Goal: Obtain resource: Obtain resource

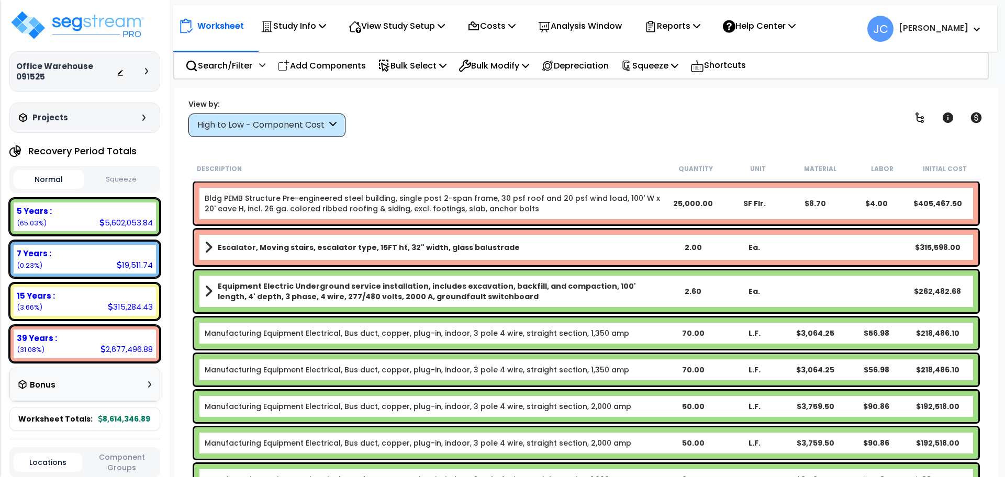
select select "2025"
click at [271, 104] on div "View by:" at bounding box center [266, 104] width 157 height 10
click at [271, 120] on div "High to Low - Component Cost" at bounding box center [261, 125] width 129 height 12
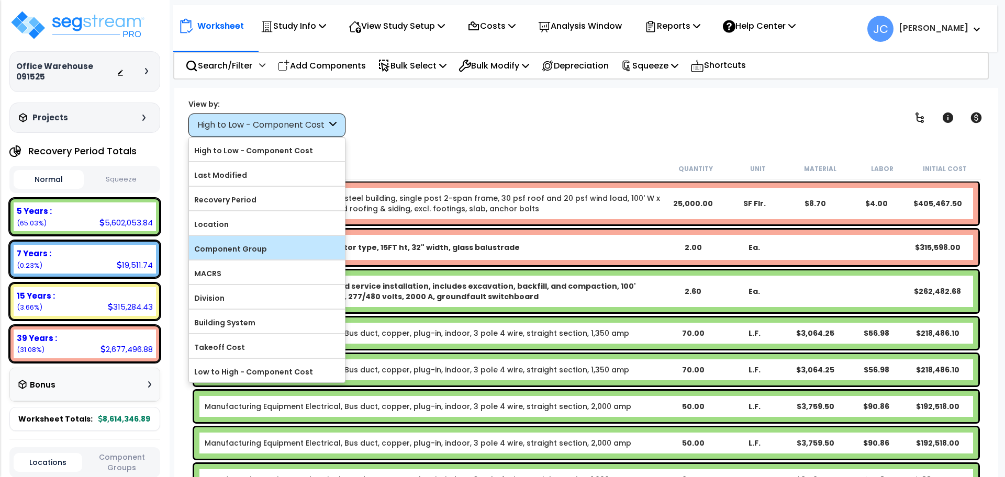
click at [262, 251] on label "Component Group" at bounding box center [267, 249] width 156 height 16
click at [0, 0] on input "Component Group" at bounding box center [0, 0] width 0 height 0
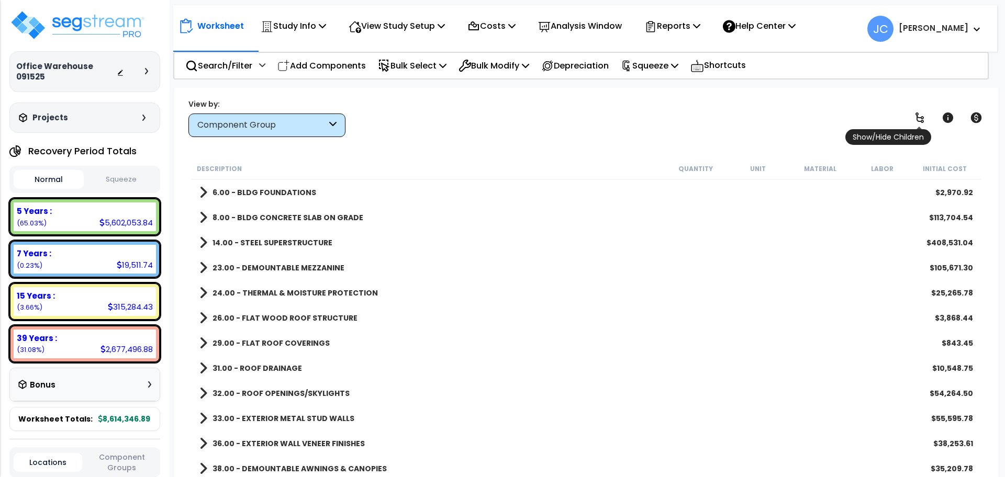
click at [920, 120] on icon at bounding box center [919, 117] width 8 height 10
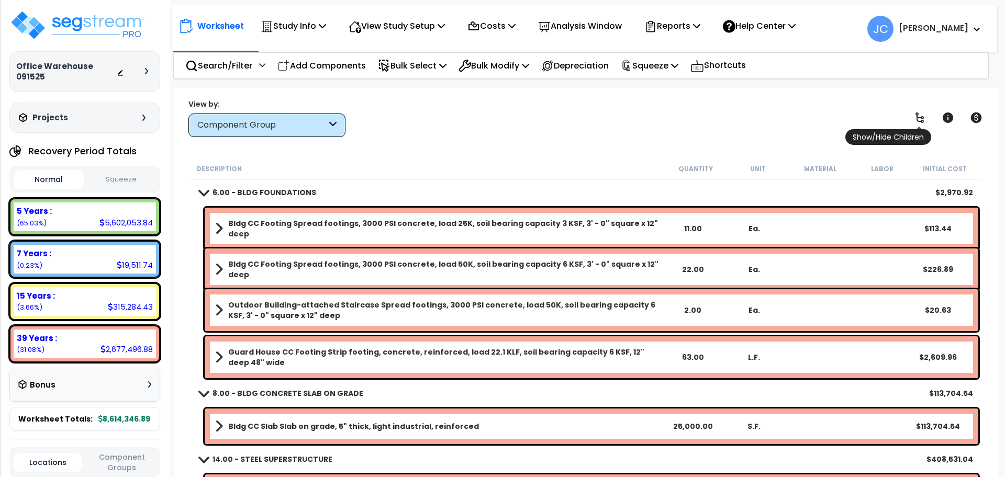
click at [920, 120] on icon at bounding box center [919, 117] width 8 height 10
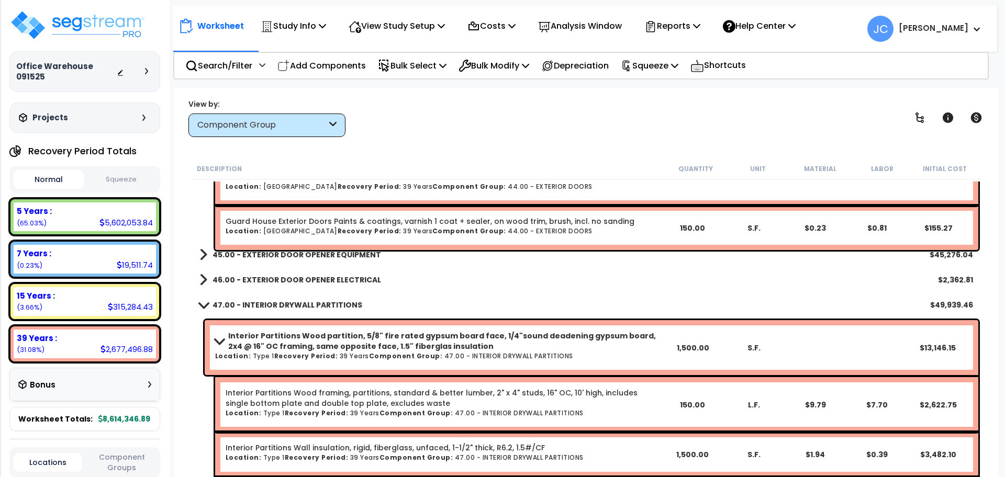
scroll to position [1586, 0]
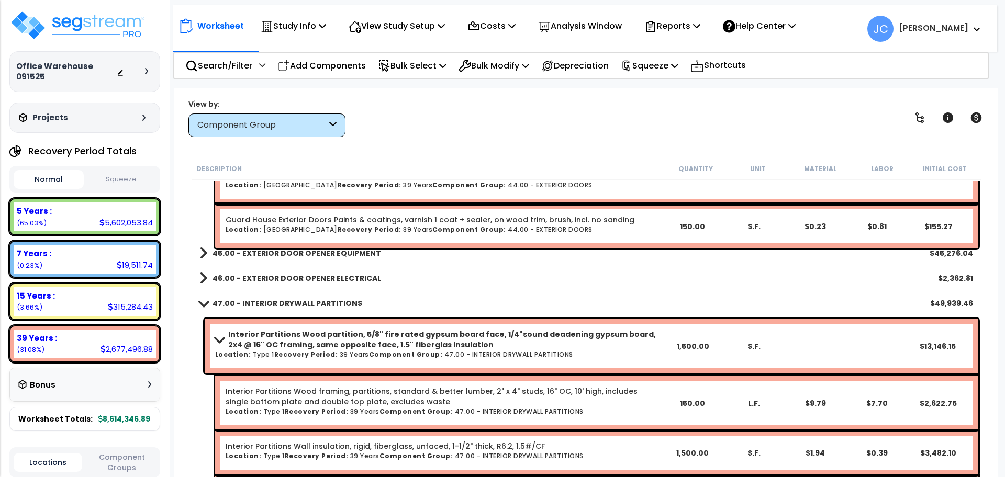
click at [323, 254] on b "45.00 - EXTERIOR DOOR OPENER EQUIPMENT" at bounding box center [296, 253] width 168 height 10
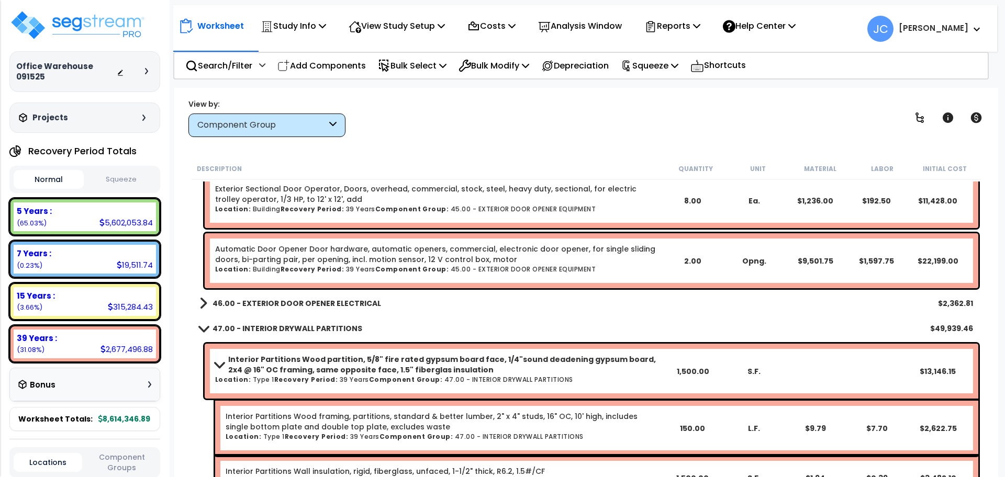
scroll to position [1732, 0]
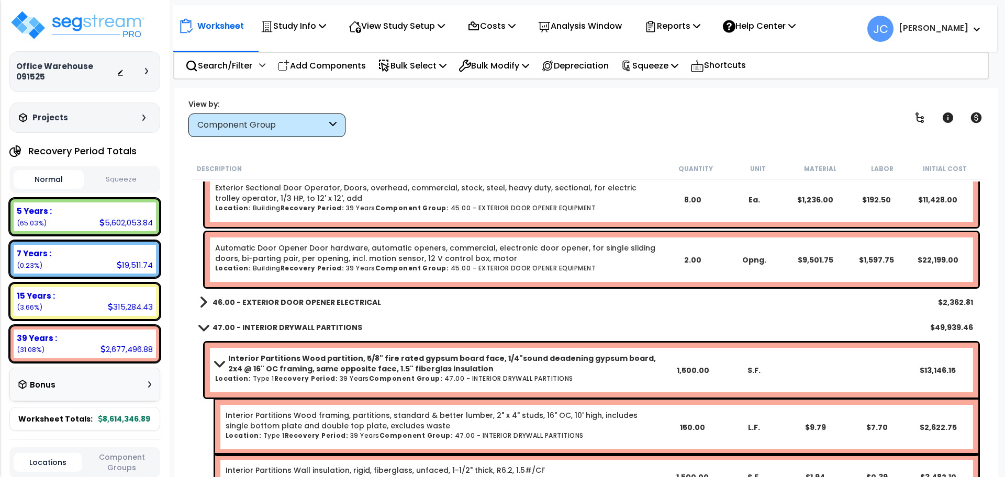
click at [308, 304] on b "46.00 - EXTERIOR DOOR OPENER ELECTRICAL" at bounding box center [296, 302] width 168 height 10
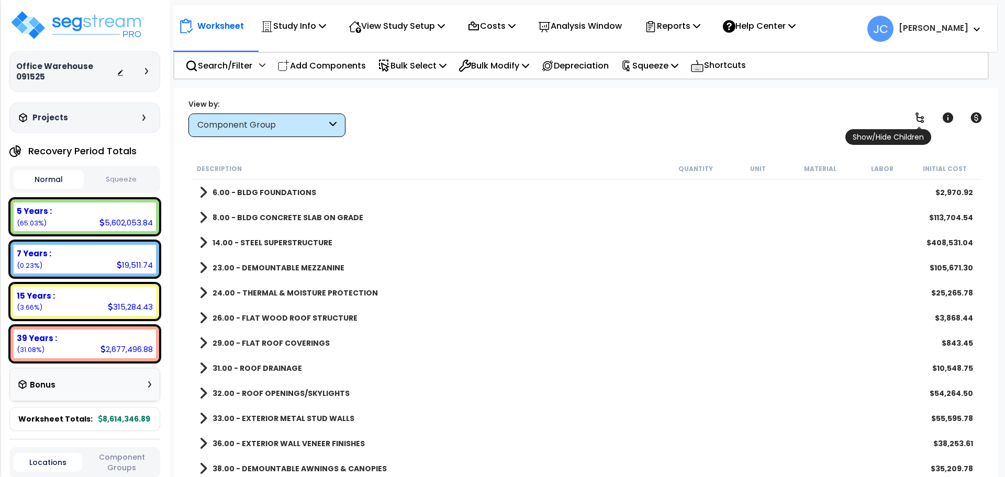
scroll to position [0, 0]
click at [915, 114] on icon at bounding box center [919, 117] width 13 height 13
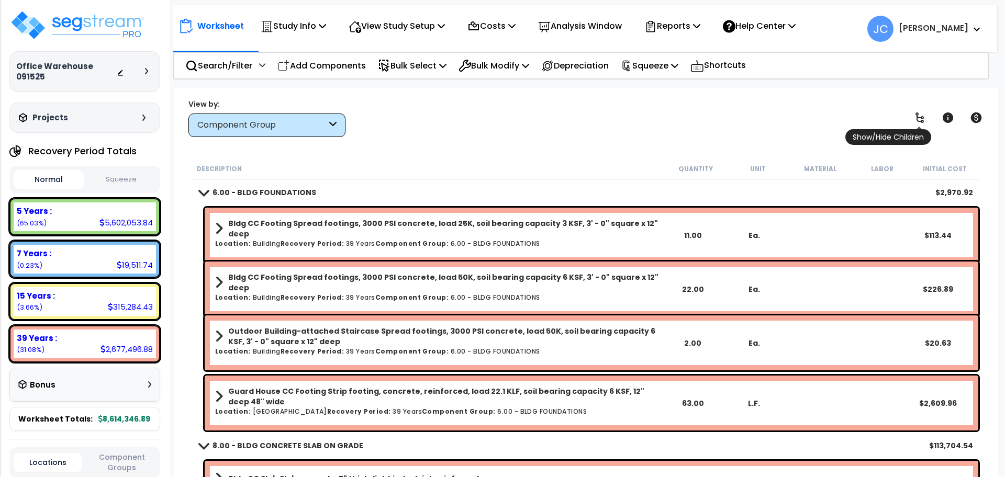
click at [915, 114] on icon at bounding box center [919, 117] width 13 height 13
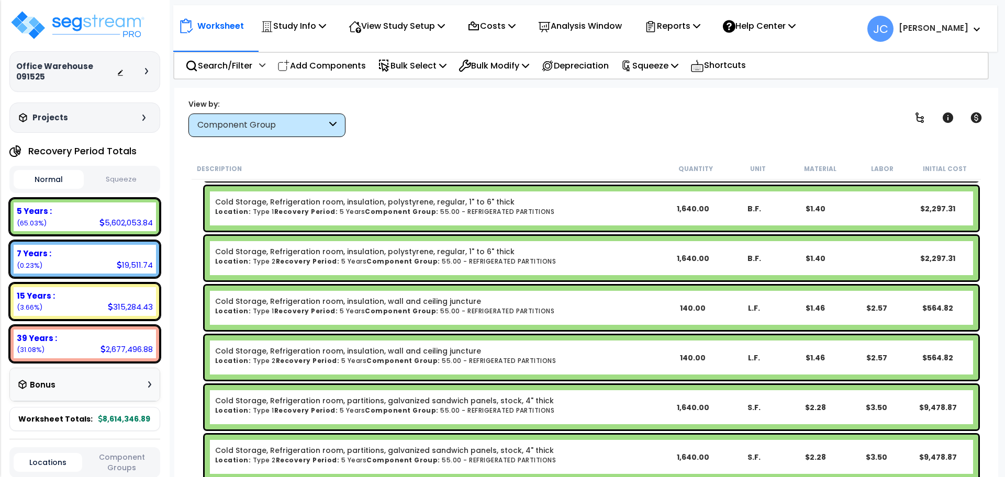
scroll to position [11313, 0]
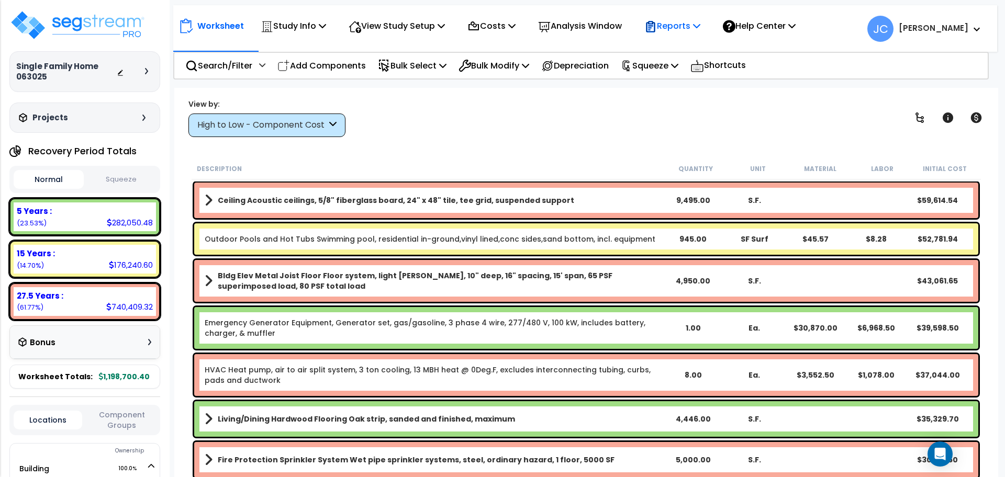
click at [674, 31] on p "Reports" at bounding box center [672, 26] width 56 height 14
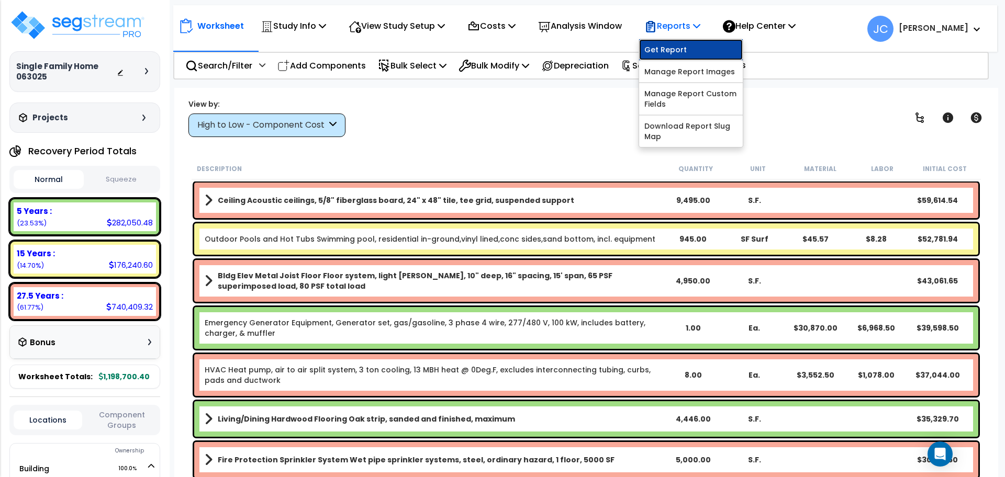
click at [678, 46] on link "Get Report" at bounding box center [691, 49] width 104 height 21
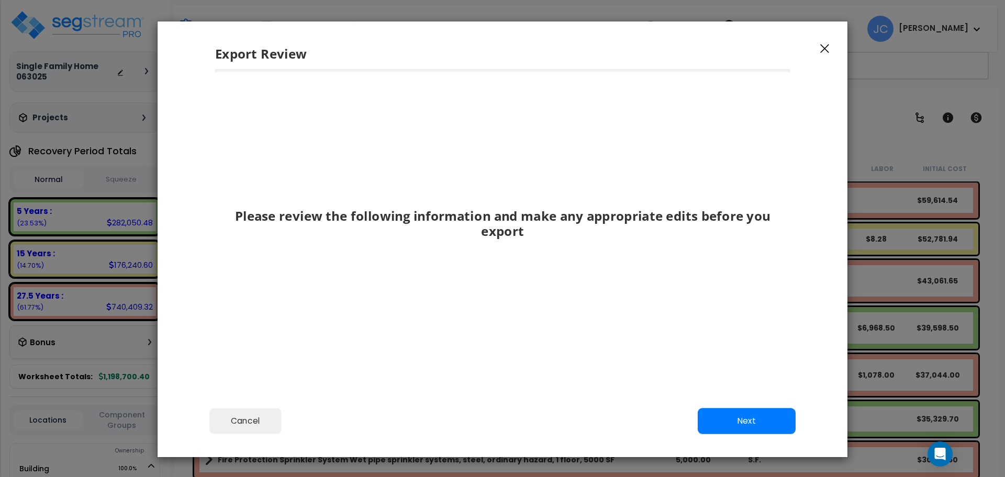
click at [751, 357] on div "Cancel Back Next Export Edit Images" at bounding box center [502, 428] width 690 height 57
click at [736, 357] on button "Next" at bounding box center [746, 421] width 98 height 26
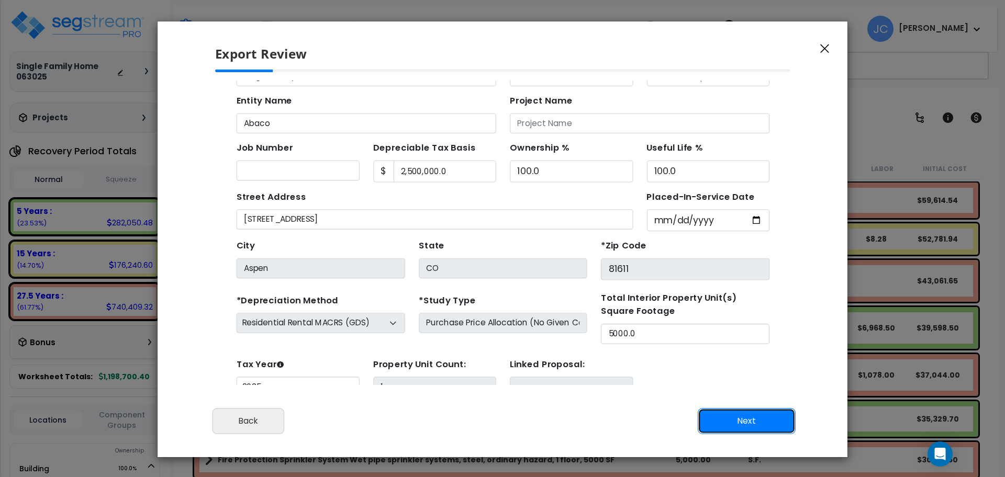
scroll to position [38, 0]
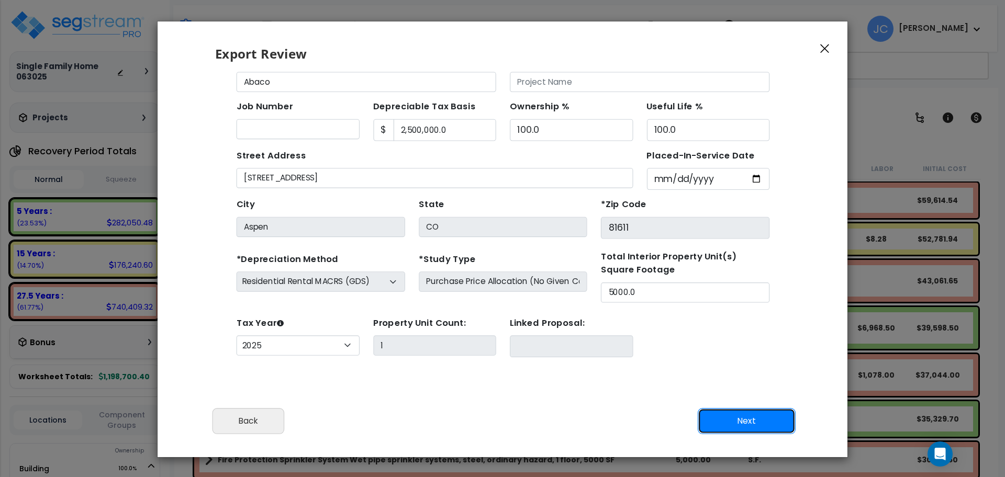
click at [739, 357] on button "Next" at bounding box center [746, 421] width 98 height 26
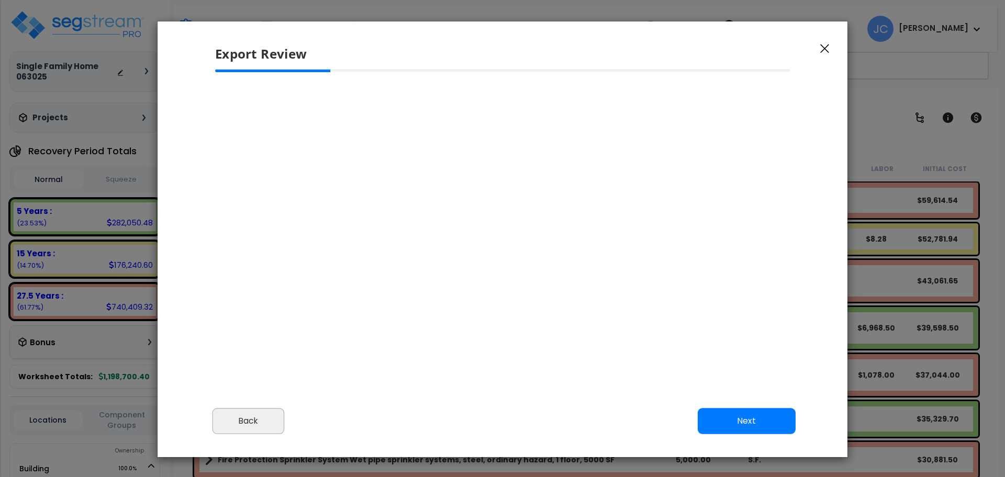
scroll to position [134, 8]
select select "2025"
drag, startPoint x: 241, startPoint y: 420, endPoint x: 114, endPoint y: 310, distance: 167.7
click at [241, 357] on button "Back" at bounding box center [248, 421] width 72 height 26
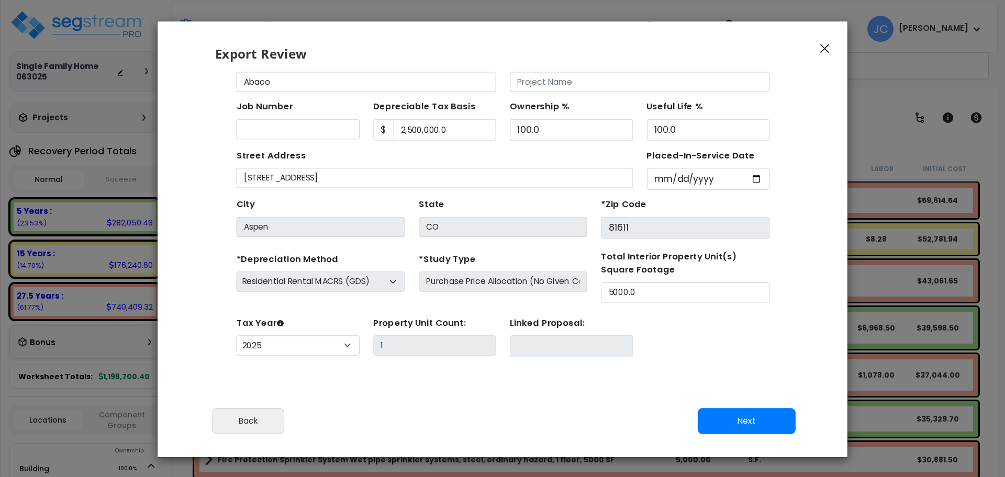
click at [753, 46] on button "button" at bounding box center [825, 48] width 16 height 13
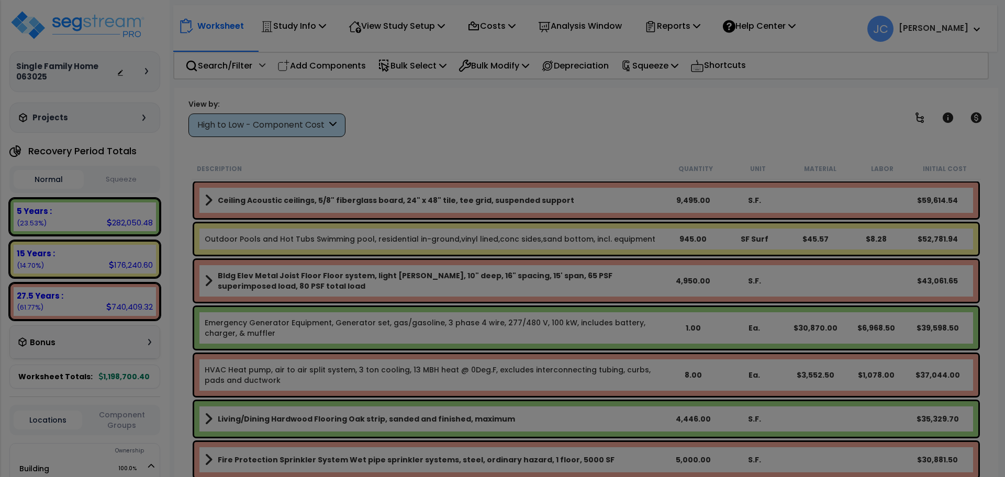
scroll to position [0, 0]
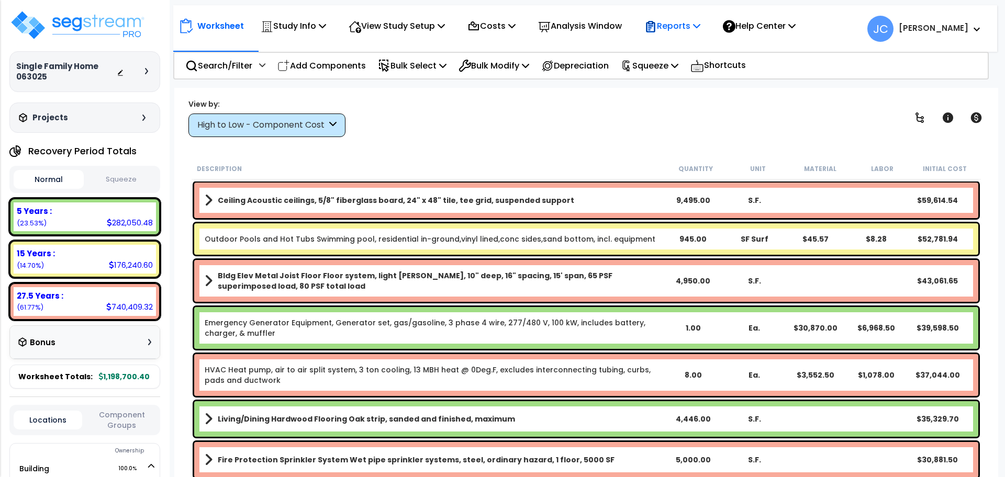
click at [686, 29] on p "Reports" at bounding box center [672, 26] width 56 height 14
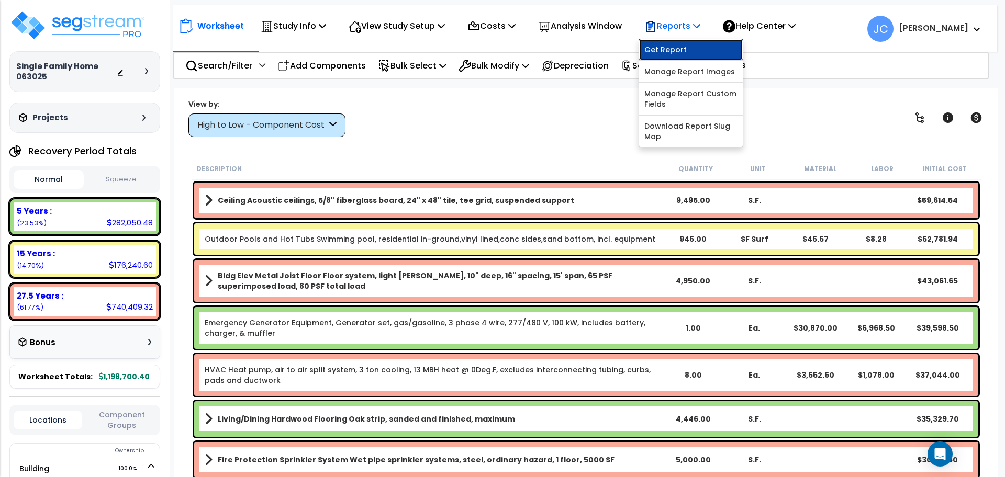
click at [689, 46] on link "Get Report" at bounding box center [691, 49] width 104 height 21
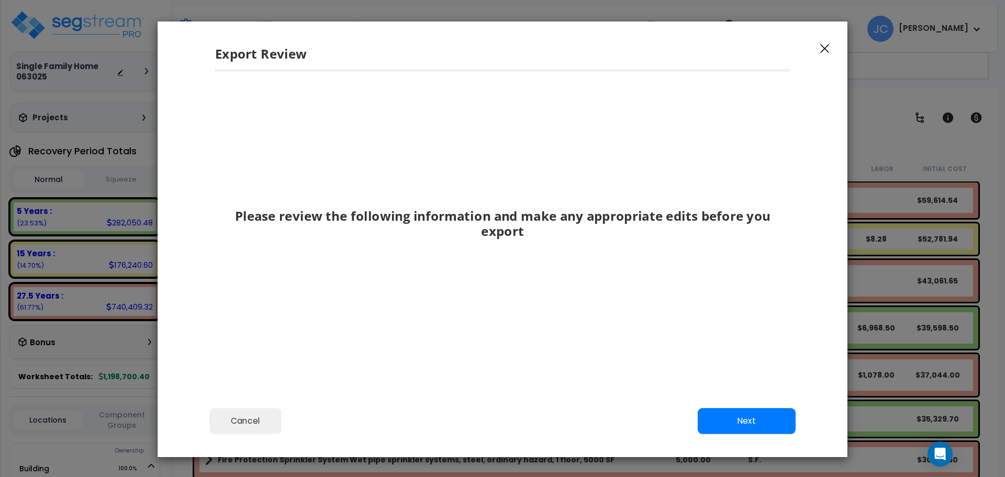
scroll to position [30, 0]
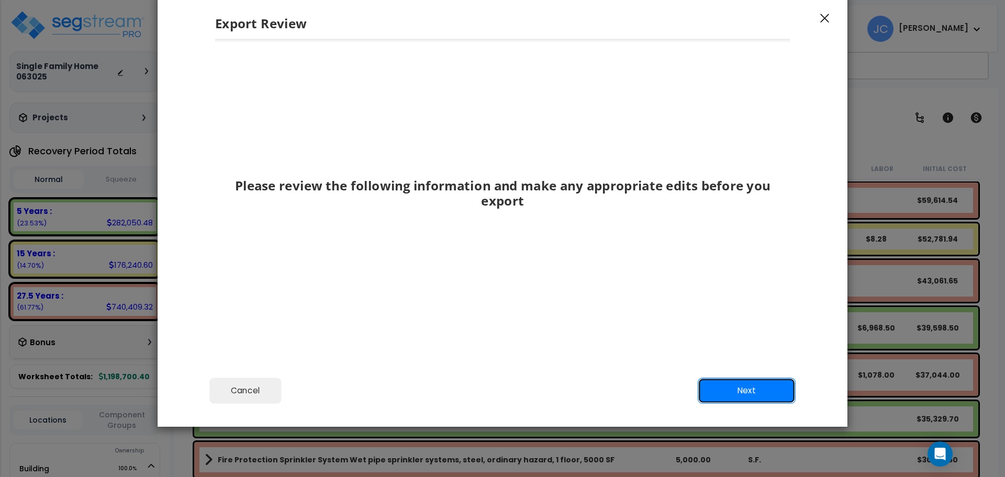
click at [723, 393] on button "Next" at bounding box center [746, 391] width 98 height 26
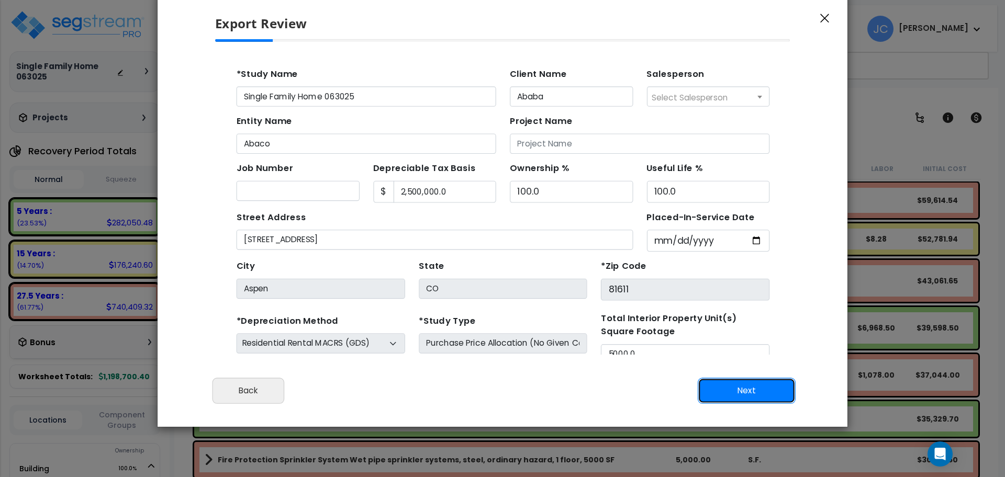
click at [722, 390] on button "Next" at bounding box center [746, 391] width 98 height 26
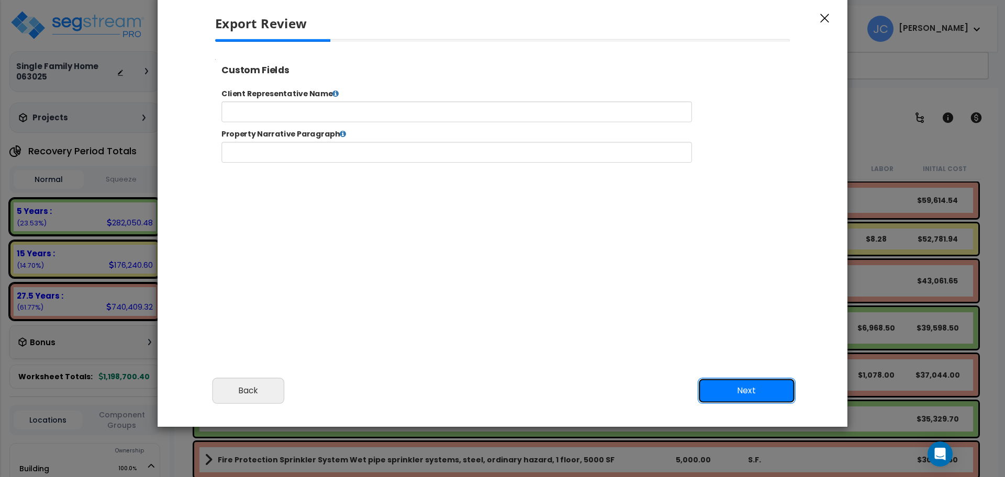
click at [725, 382] on button "Next" at bounding box center [746, 391] width 98 height 26
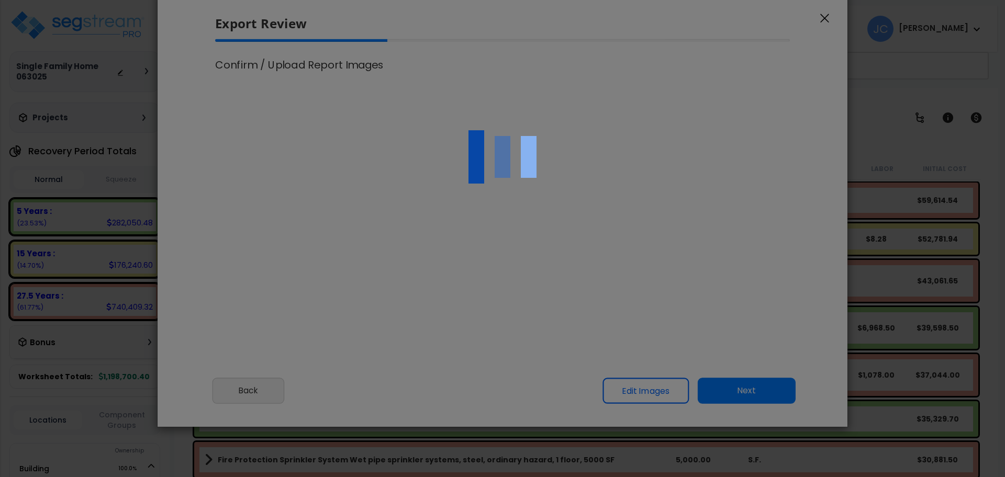
select select "2025"
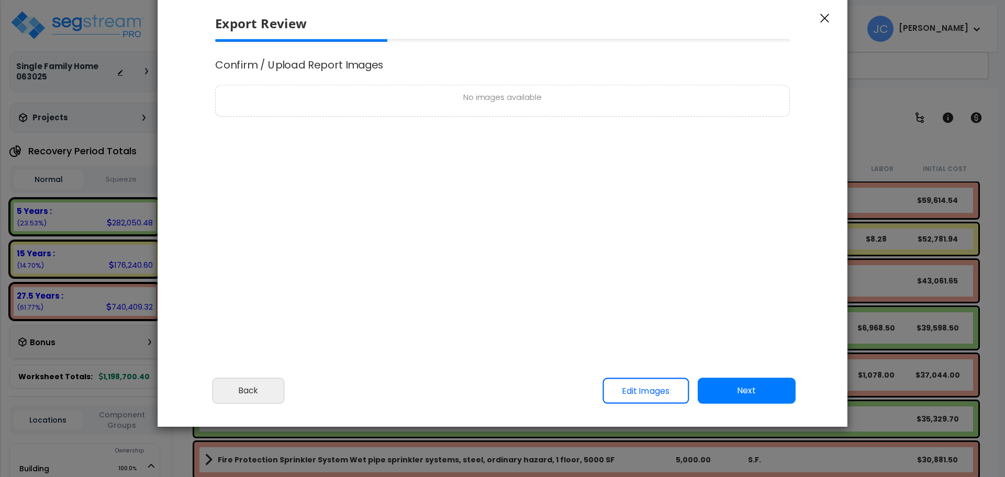
scroll to position [433, 26]
click at [747, 397] on button "Next" at bounding box center [746, 391] width 98 height 26
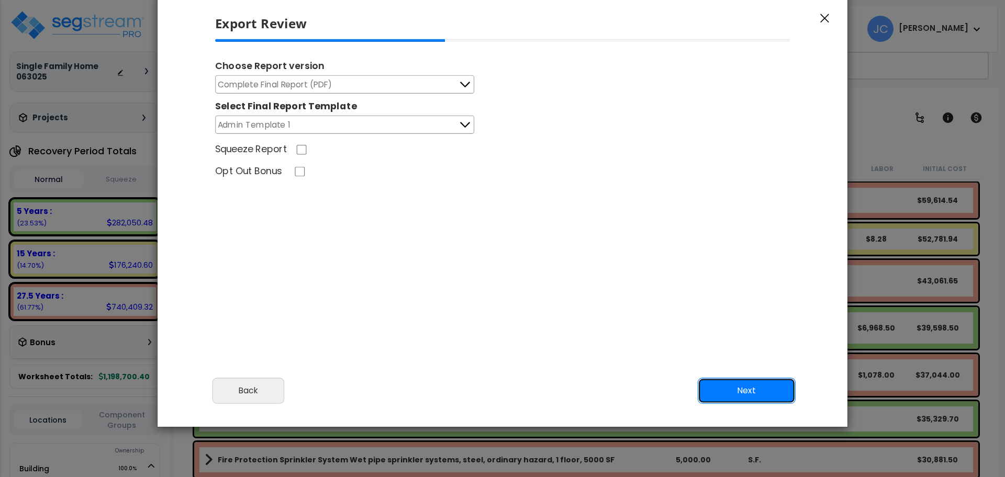
click at [740, 402] on button "Next" at bounding box center [746, 391] width 98 height 26
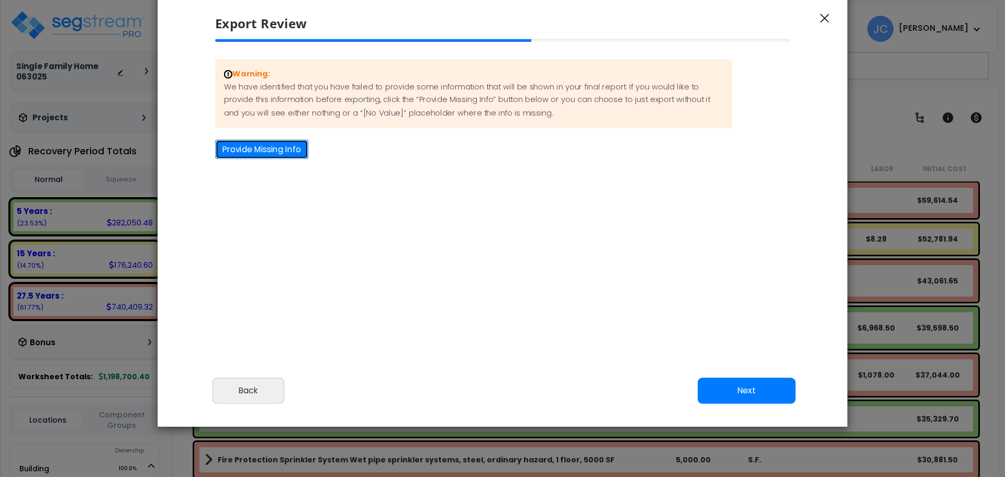
click at [255, 141] on button "Provide Missing Info" at bounding box center [261, 149] width 93 height 19
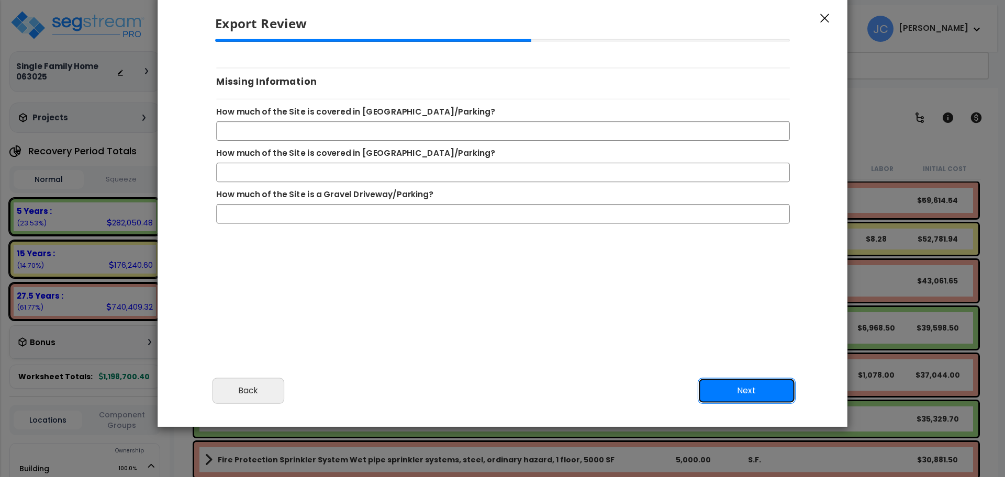
click at [733, 391] on button "Next" at bounding box center [746, 391] width 98 height 26
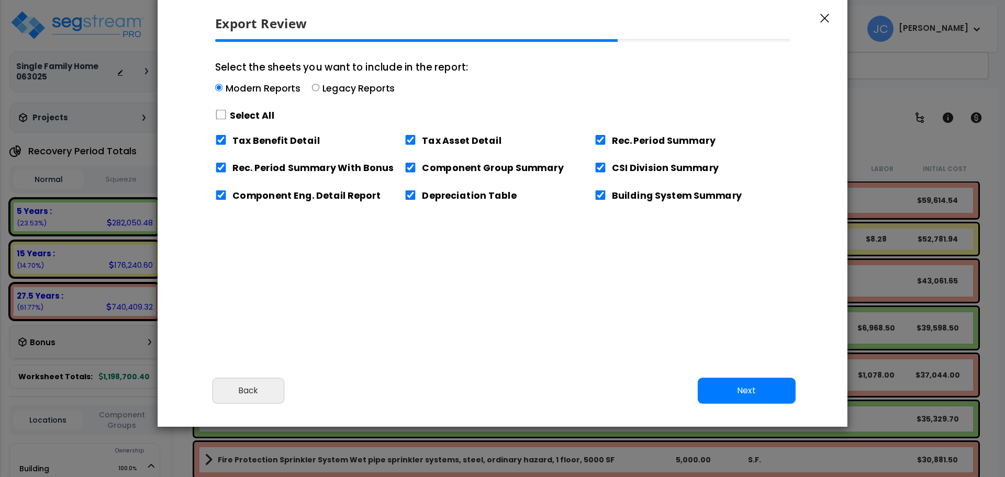
click at [241, 113] on label "Select All" at bounding box center [252, 115] width 45 height 13
click at [227, 113] on input "Select the sheets you want to include in the report: Modern Reports Legacy Repo…" at bounding box center [221, 115] width 12 height 10
checkbox input "true"
click at [748, 385] on button "Next" at bounding box center [746, 391] width 98 height 26
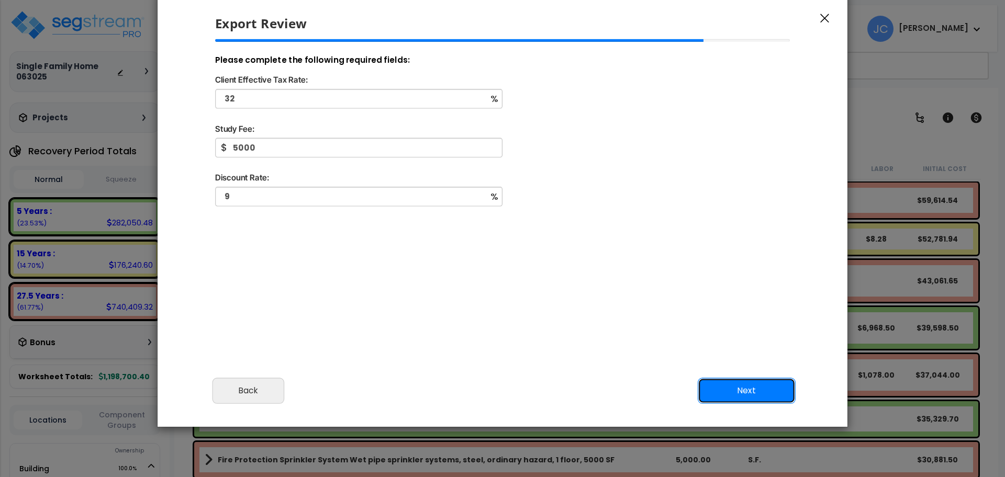
click at [754, 389] on button "Next" at bounding box center [746, 391] width 98 height 26
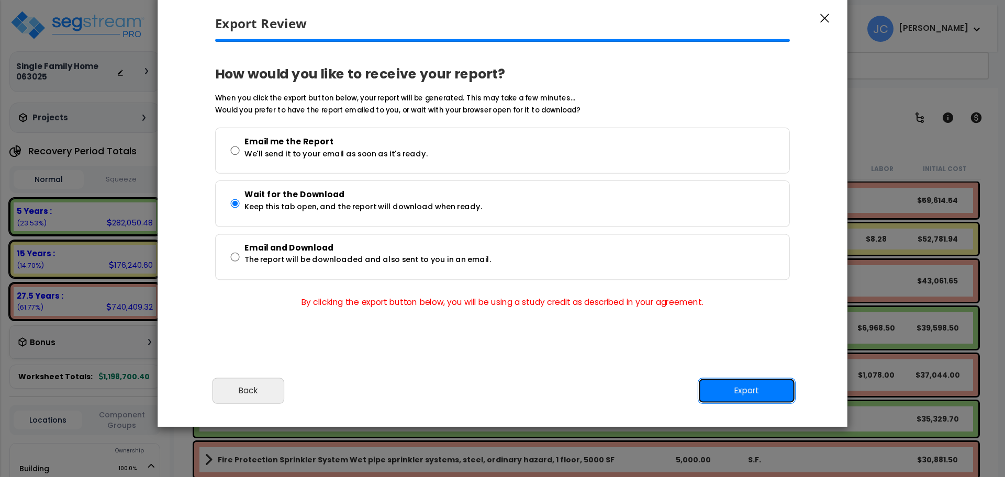
click at [772, 391] on button "Export" at bounding box center [746, 391] width 98 height 26
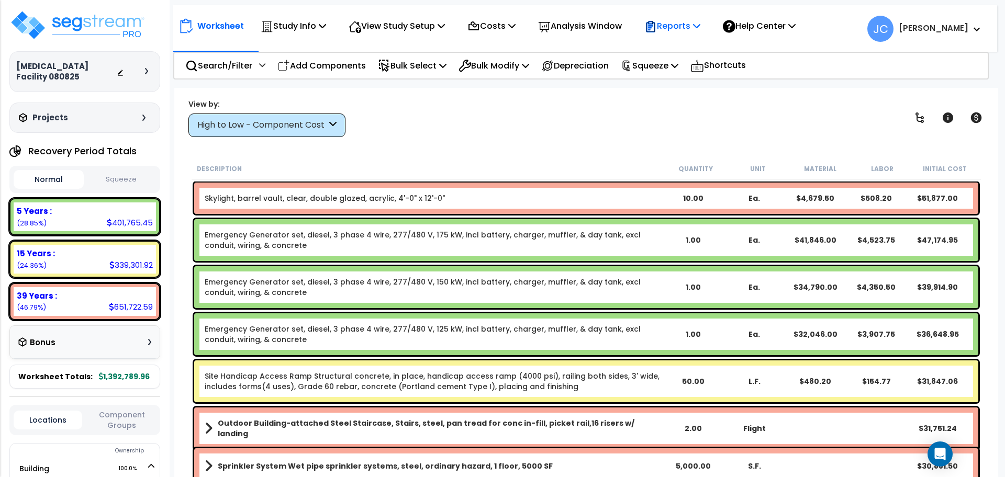
click at [682, 26] on p "Reports" at bounding box center [672, 26] width 56 height 14
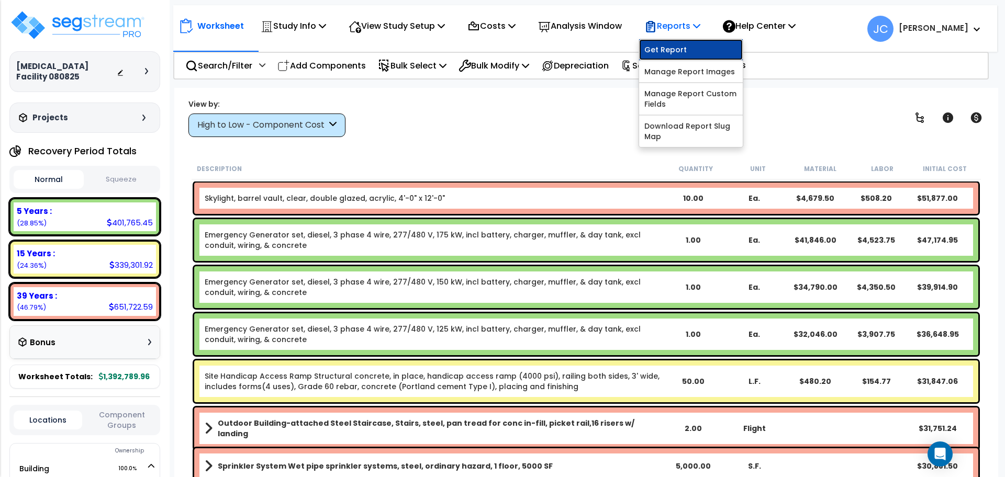
click at [689, 53] on link "Get Report" at bounding box center [691, 49] width 104 height 21
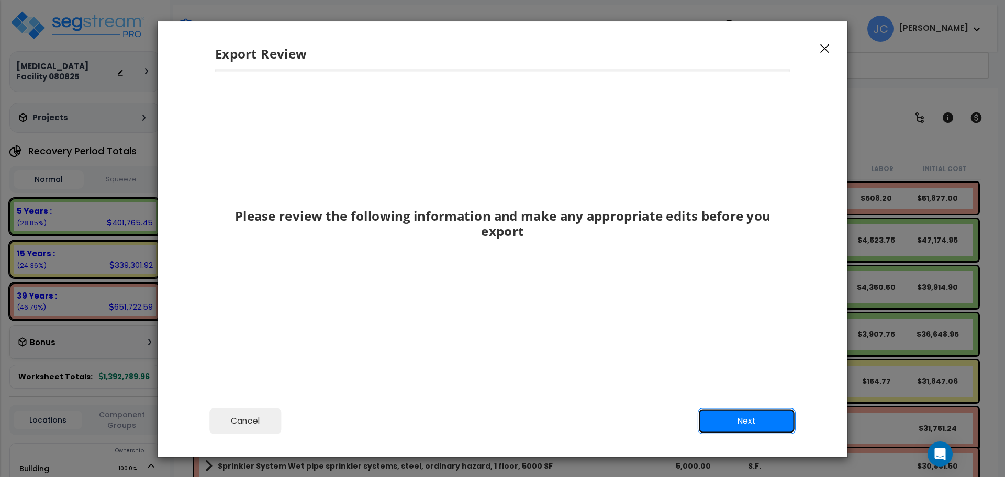
click at [730, 431] on button "Next" at bounding box center [746, 421] width 98 height 26
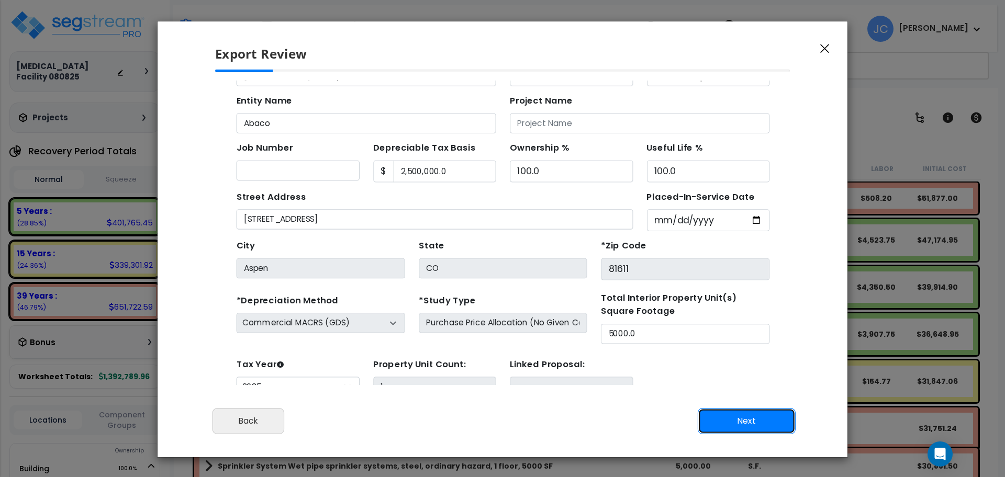
scroll to position [38, 0]
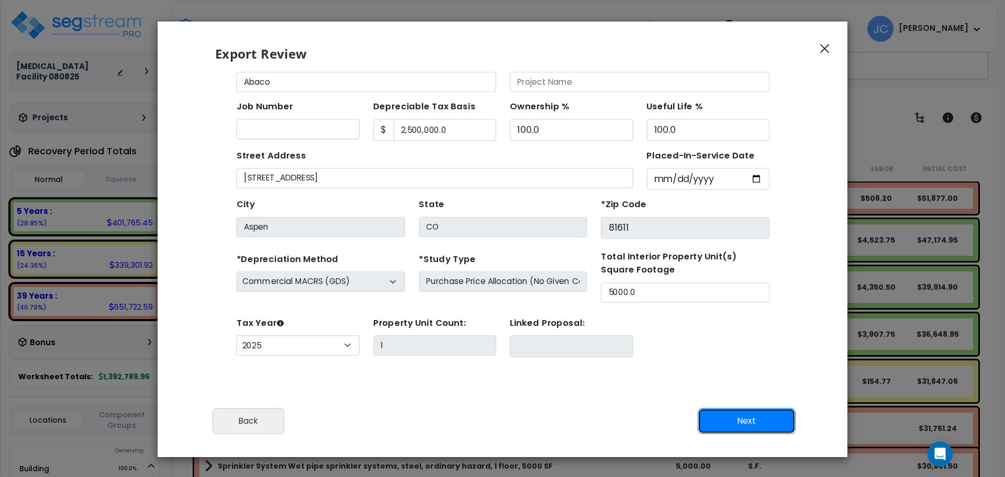
click at [757, 427] on button "Next" at bounding box center [746, 421] width 98 height 26
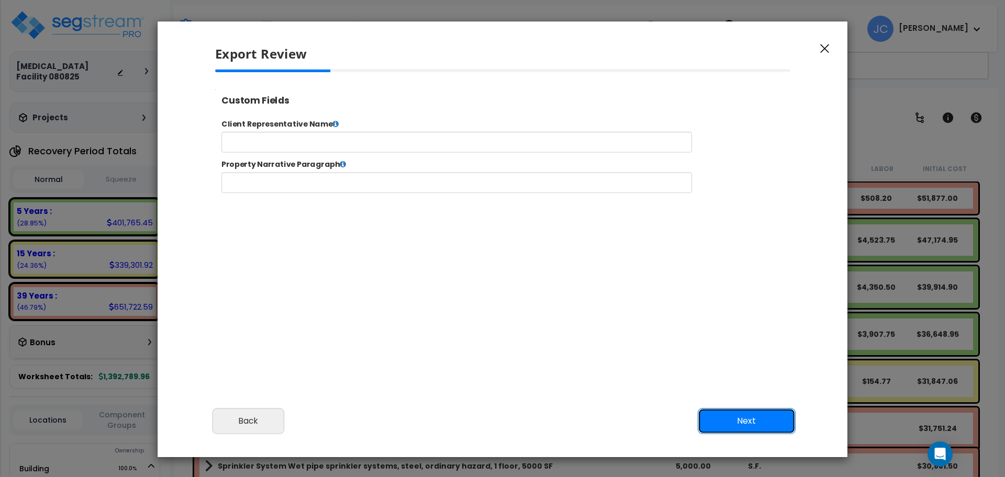
scroll to position [0, 0]
click at [743, 418] on button "Next" at bounding box center [746, 421] width 98 height 26
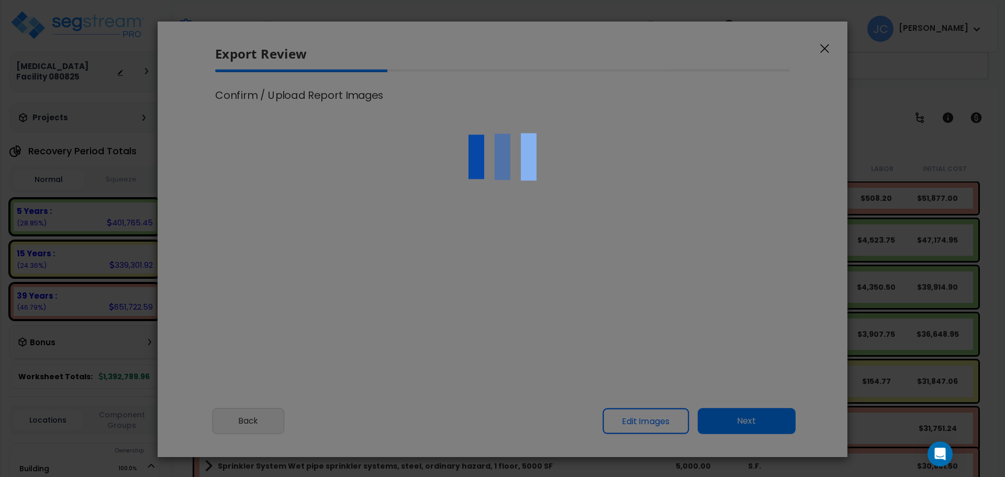
select select "2025"
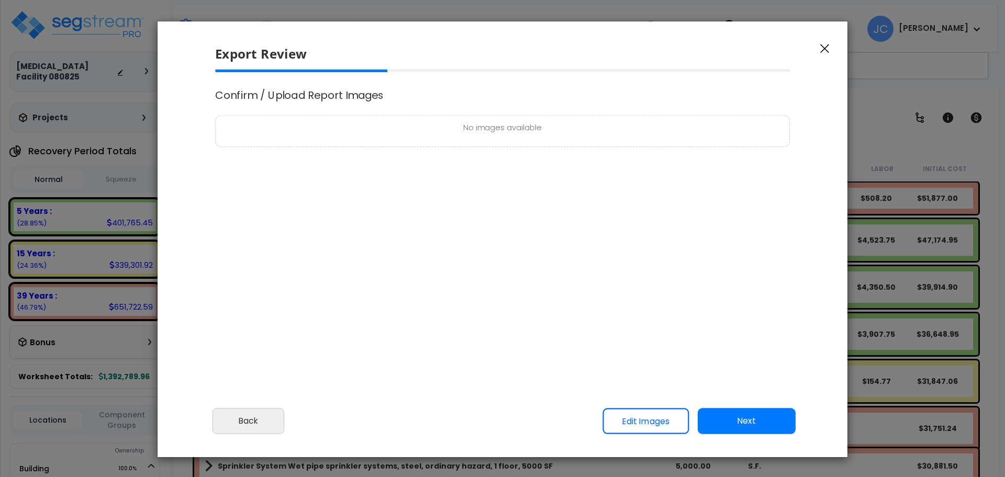
scroll to position [433, 26]
click at [720, 429] on button "Next" at bounding box center [746, 421] width 98 height 26
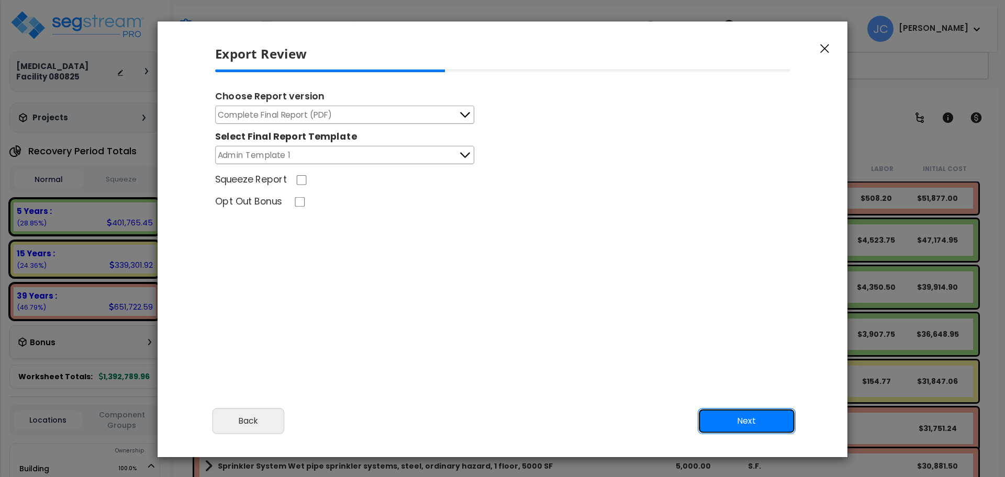
click at [740, 431] on button "Next" at bounding box center [746, 421] width 98 height 26
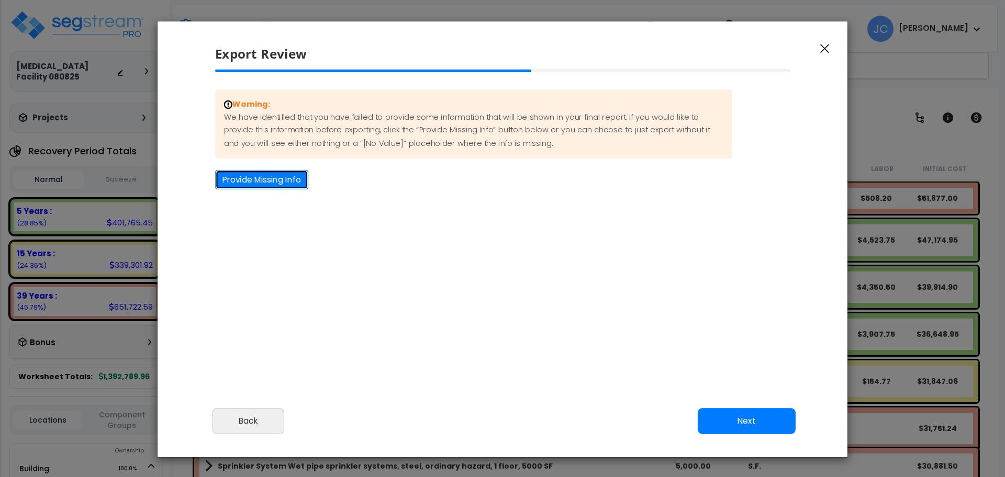
click at [298, 176] on button "Provide Missing Info" at bounding box center [261, 179] width 93 height 19
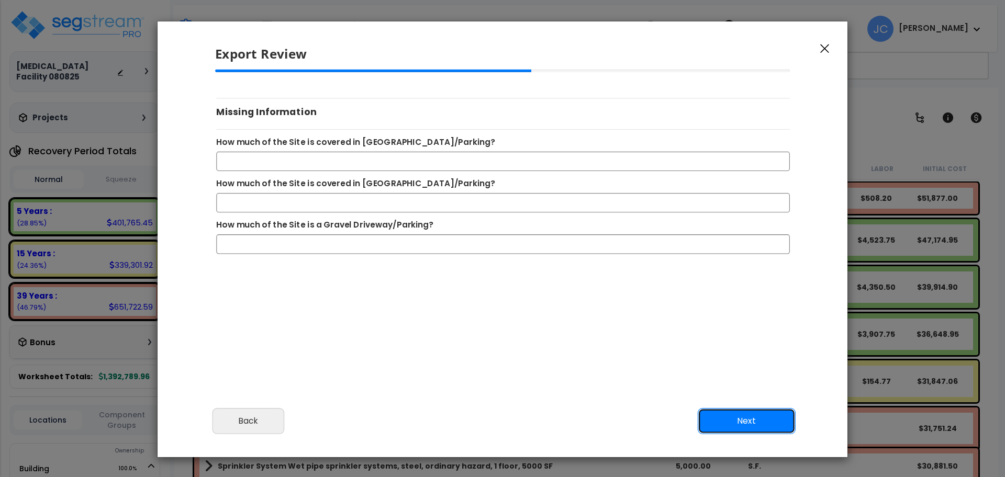
click at [736, 421] on button "Next" at bounding box center [746, 421] width 98 height 26
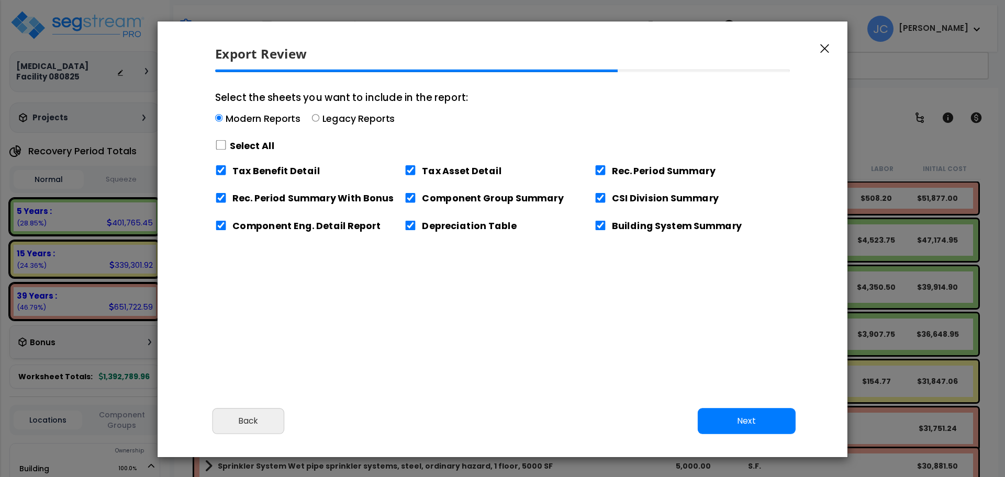
click at [260, 145] on label "Select All" at bounding box center [252, 145] width 45 height 13
click at [227, 145] on input "Select the sheets you want to include in the report: Modern Reports Legacy Repo…" at bounding box center [221, 145] width 12 height 10
checkbox input "true"
click at [727, 418] on button "Next" at bounding box center [746, 421] width 98 height 26
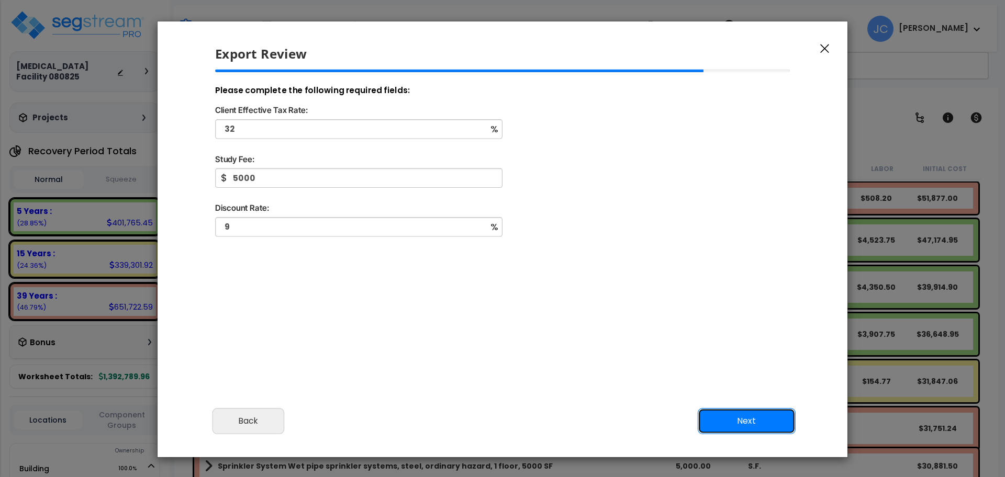
click at [739, 416] on button "Next" at bounding box center [746, 421] width 98 height 26
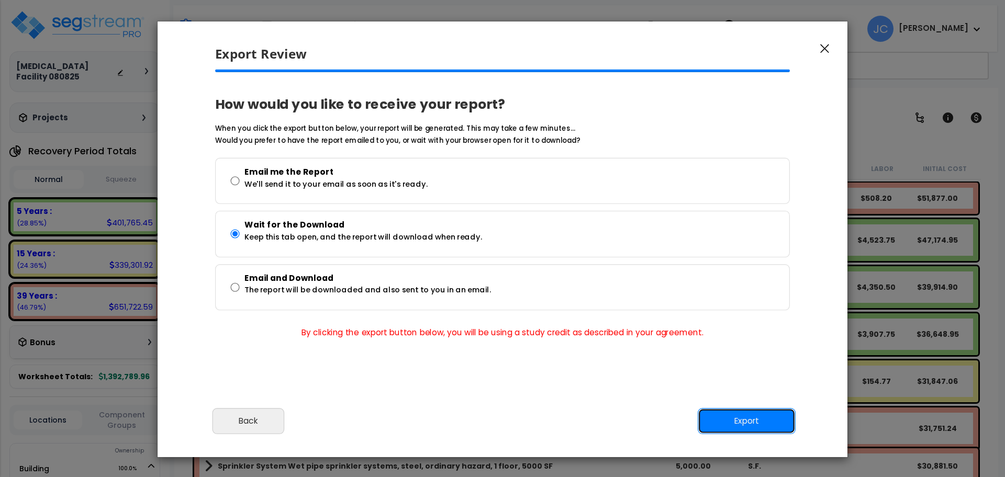
click at [750, 421] on button "Export" at bounding box center [746, 421] width 98 height 26
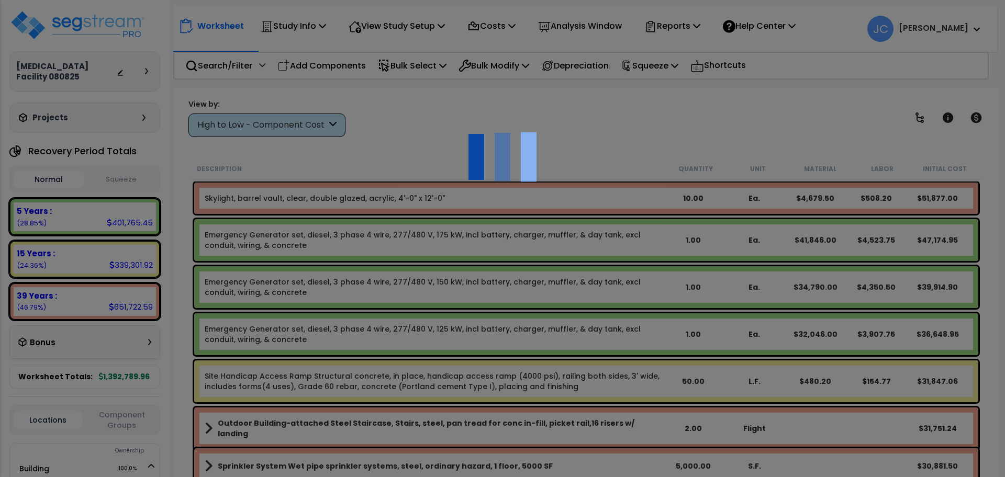
scroll to position [46, 0]
